Goal: Navigation & Orientation: Find specific page/section

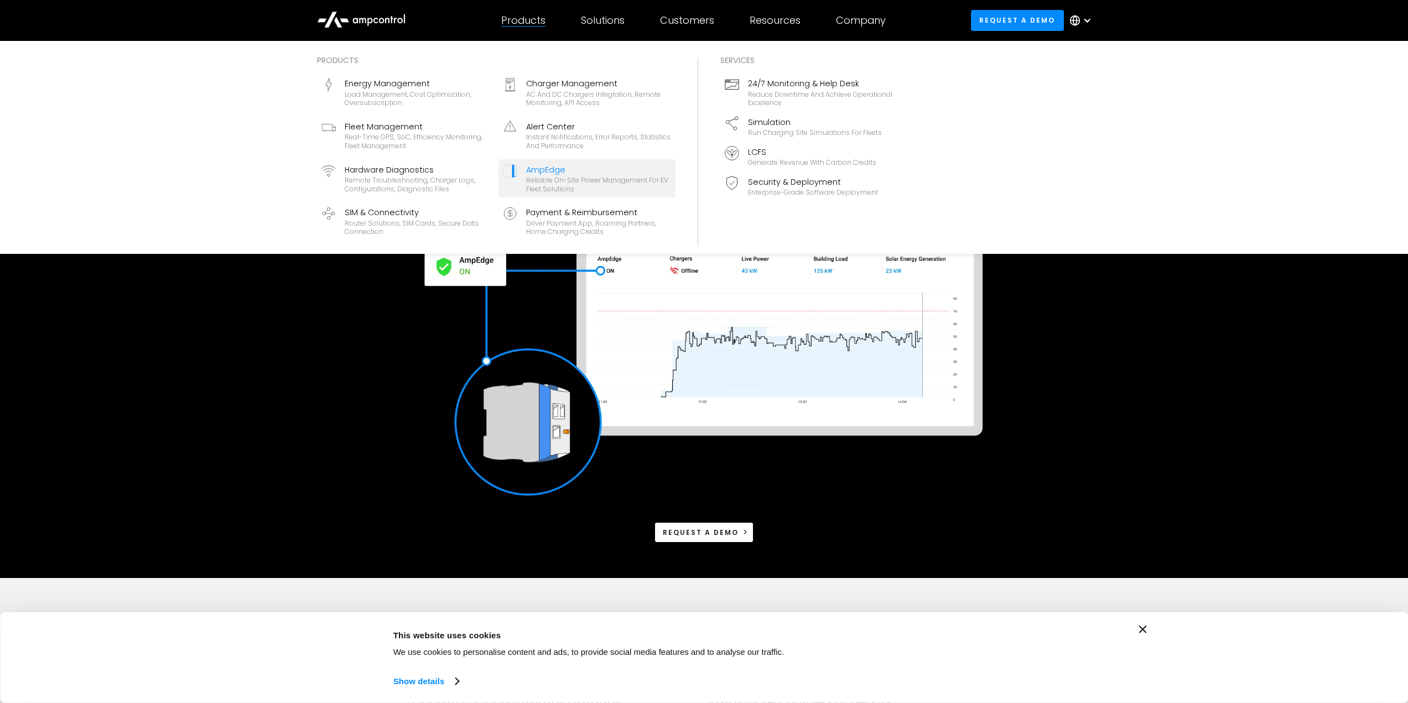
click at [522, 24] on div "Products" at bounding box center [523, 20] width 44 height 12
click at [532, 184] on div "Reliable On-site Power Management for EV Fleet Solutions" at bounding box center [598, 184] width 145 height 17
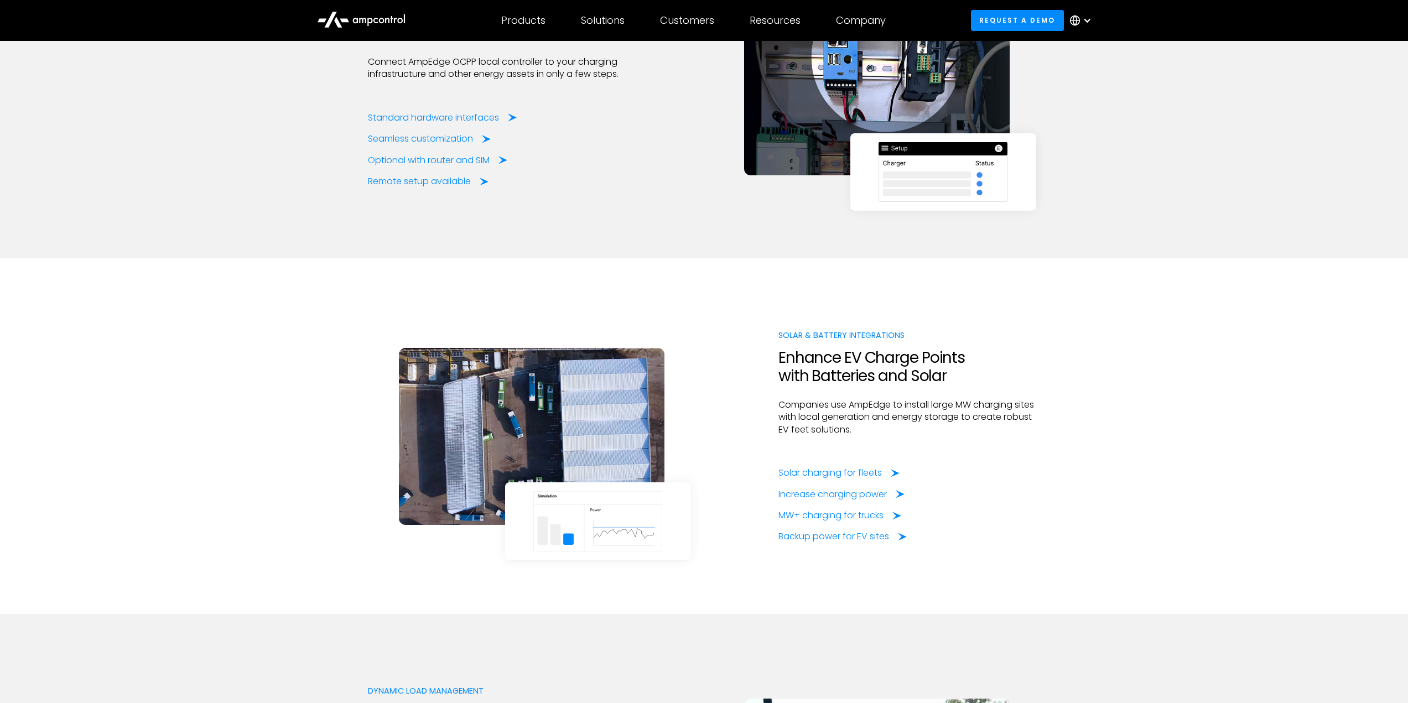
scroll to position [1605, 0]
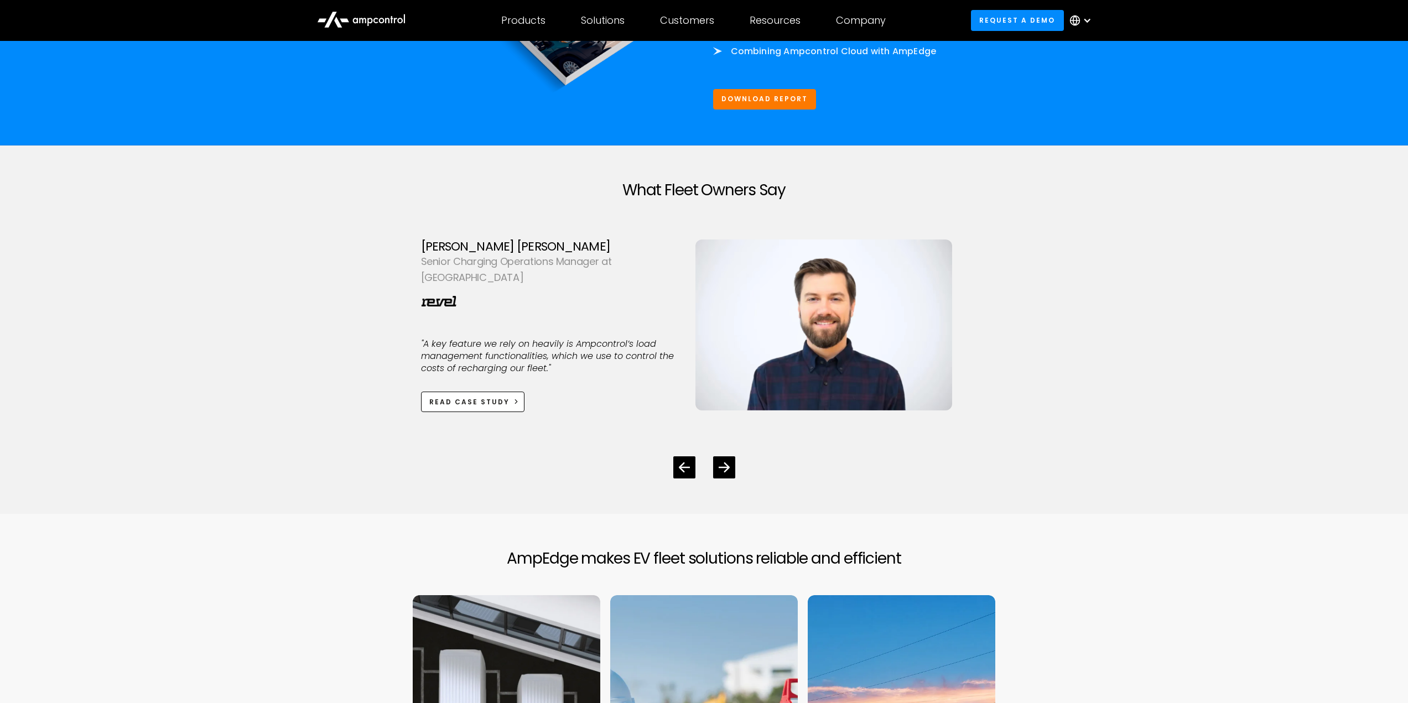
scroll to position [2619, 0]
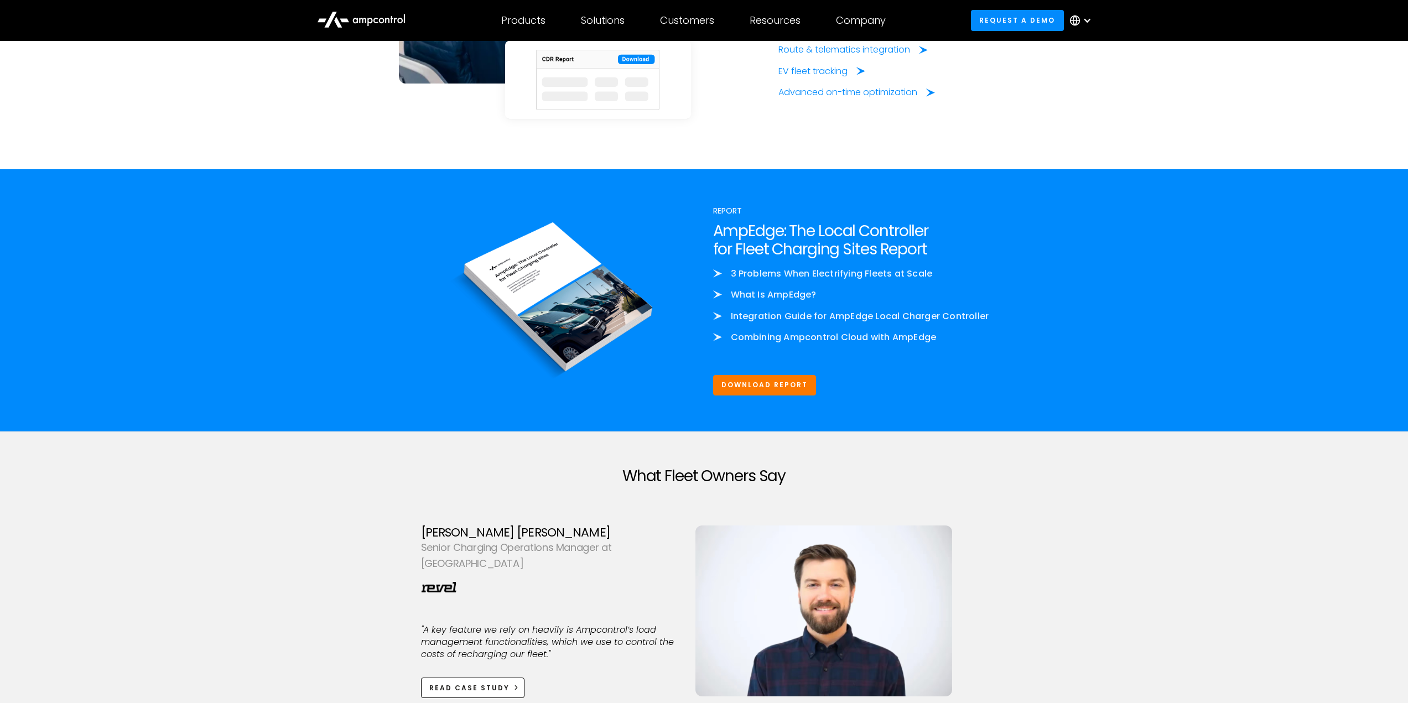
click at [350, 24] on icon at bounding box center [361, 19] width 89 height 27
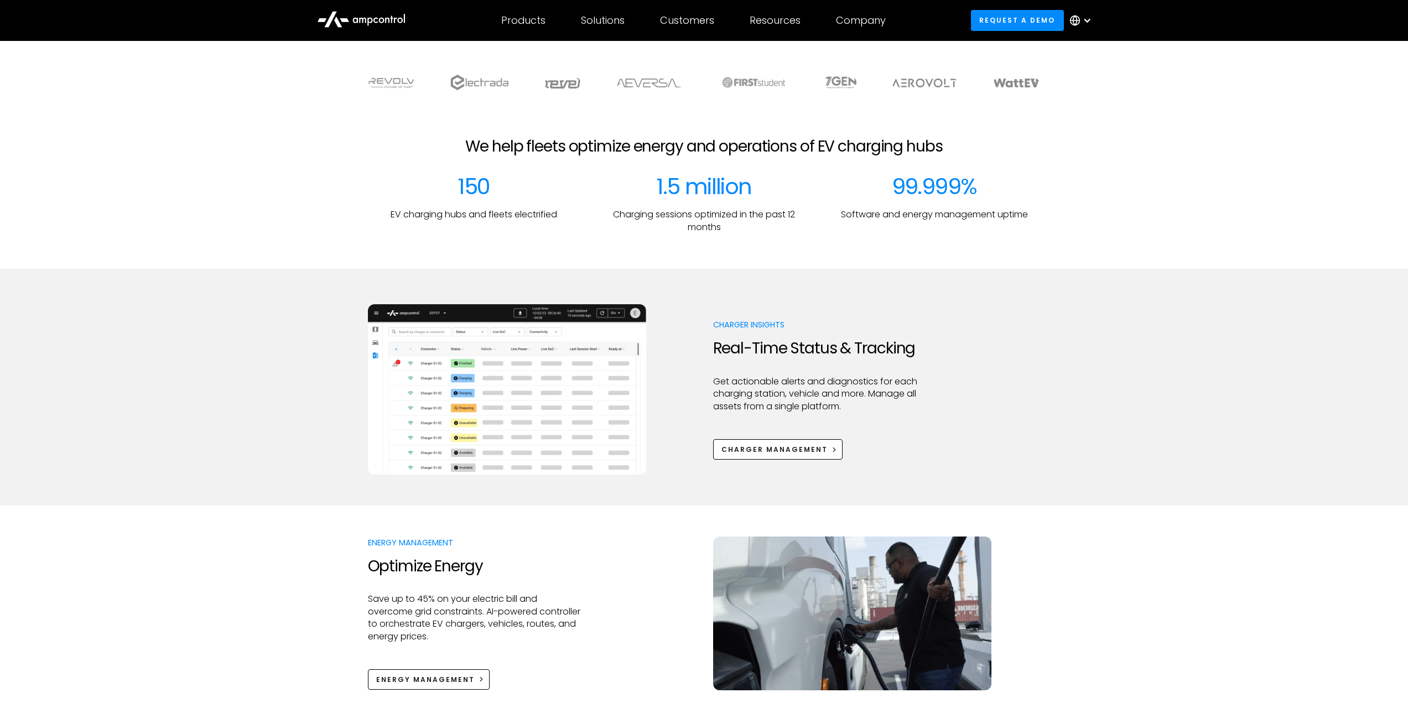
scroll to position [387, 0]
